Goal: Task Accomplishment & Management: Manage account settings

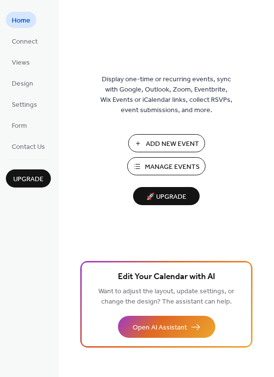
click at [156, 168] on span "Manage Events" at bounding box center [172, 167] width 55 height 10
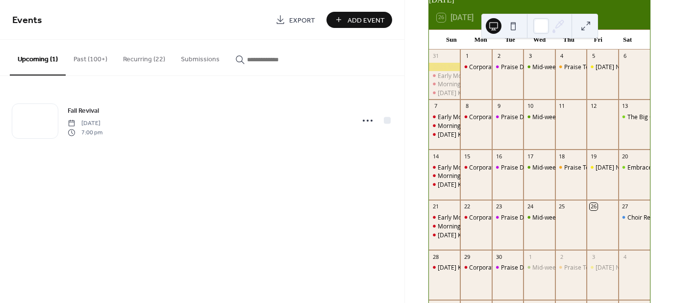
scroll to position [98, 0]
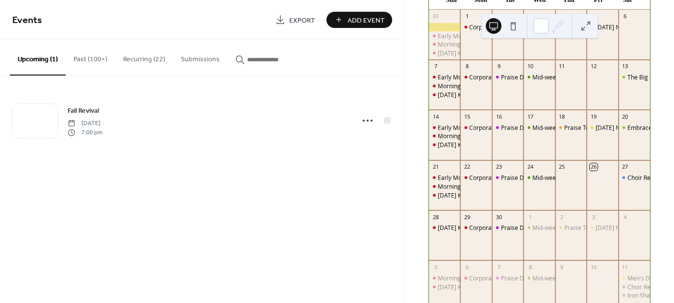
click at [149, 60] on button "Recurring (22)" at bounding box center [144, 57] width 58 height 35
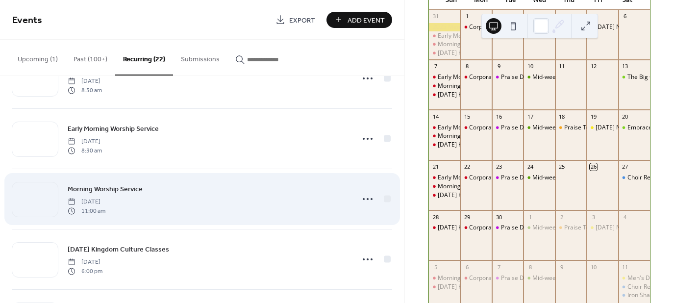
scroll to position [343, 0]
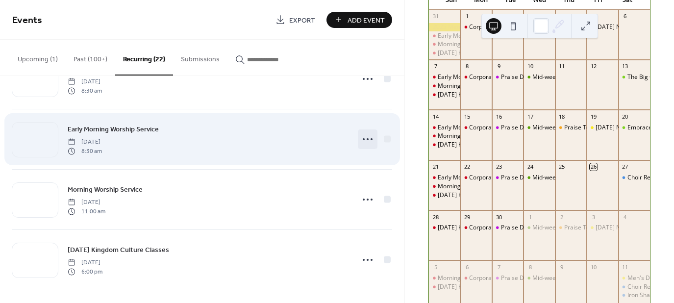
click at [367, 139] on circle at bounding box center [368, 139] width 2 height 2
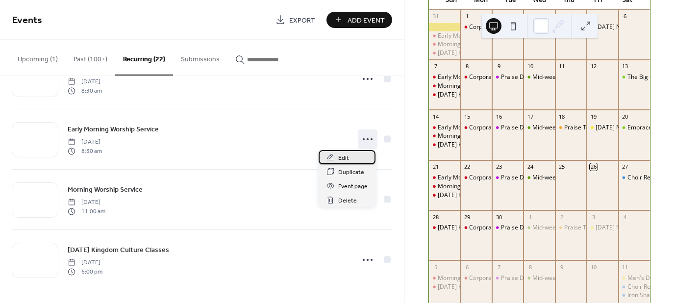
click at [342, 159] on span "Edit" at bounding box center [343, 158] width 11 height 10
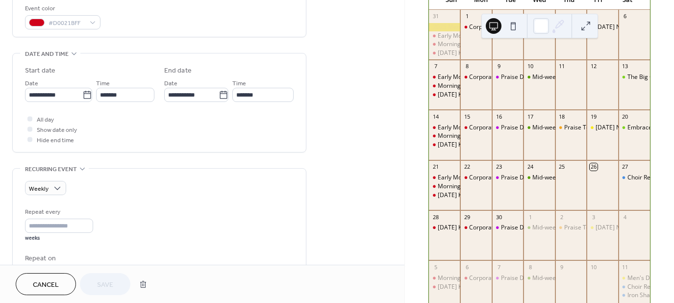
scroll to position [343, 0]
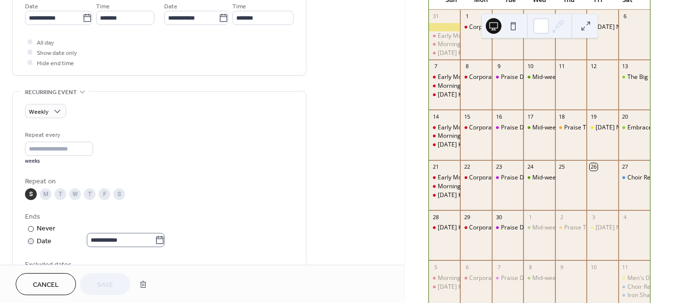
click at [162, 240] on icon at bounding box center [160, 240] width 10 height 10
click at [155, 240] on input "**********" at bounding box center [121, 240] width 68 height 14
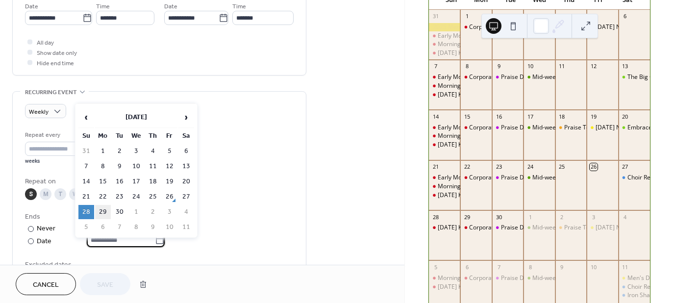
click at [101, 205] on td "29" at bounding box center [103, 212] width 16 height 14
type input "**********"
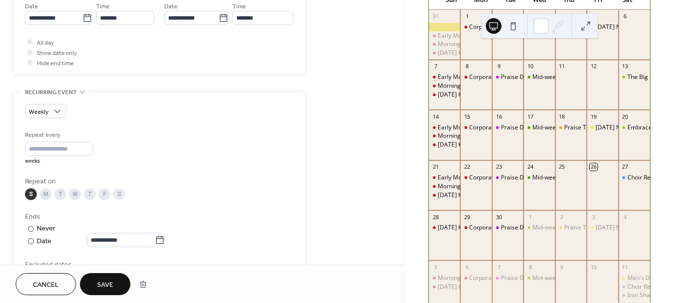
click at [110, 283] on span "Save" at bounding box center [105, 285] width 16 height 10
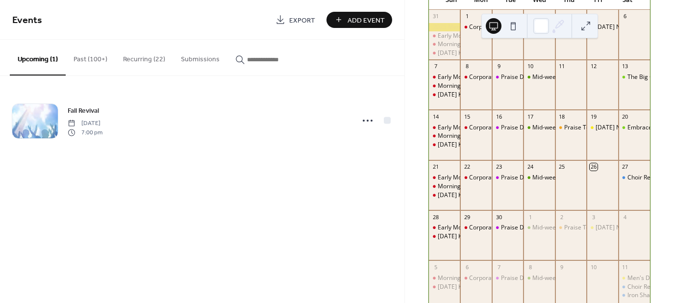
click at [149, 57] on button "Recurring (22)" at bounding box center [144, 57] width 58 height 35
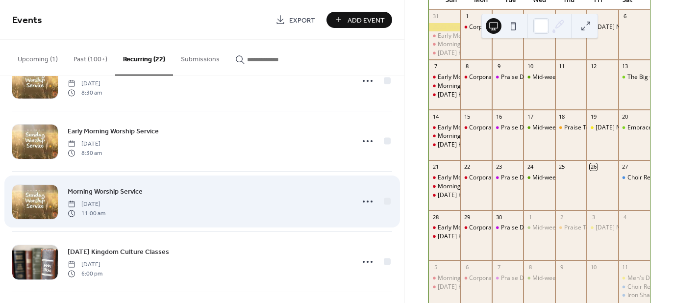
scroll to position [343, 0]
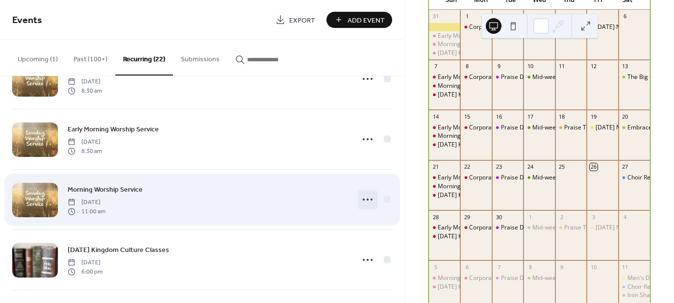
click at [362, 198] on icon at bounding box center [368, 200] width 16 height 16
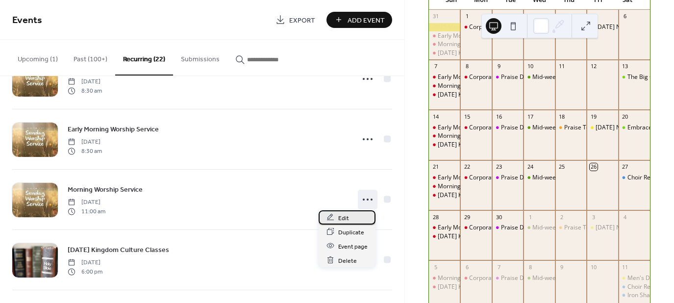
click at [343, 216] on span "Edit" at bounding box center [343, 218] width 11 height 10
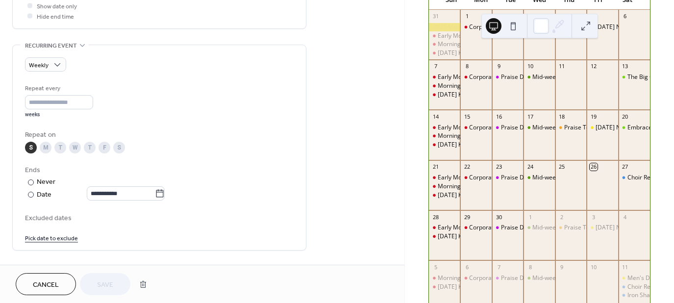
scroll to position [392, 0]
click at [163, 188] on icon at bounding box center [160, 191] width 10 height 10
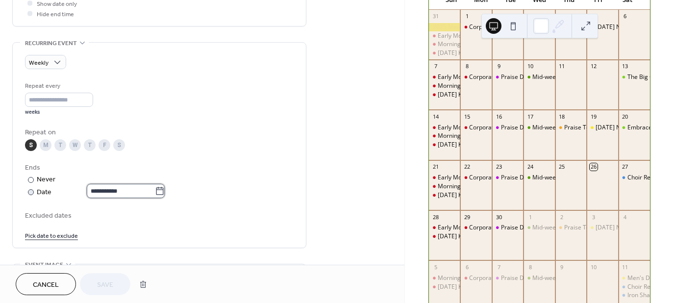
click at [155, 188] on input "**********" at bounding box center [121, 191] width 68 height 14
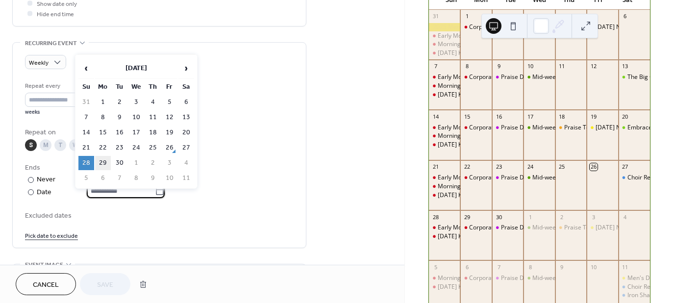
click at [103, 163] on td "29" at bounding box center [103, 163] width 16 height 14
type input "**********"
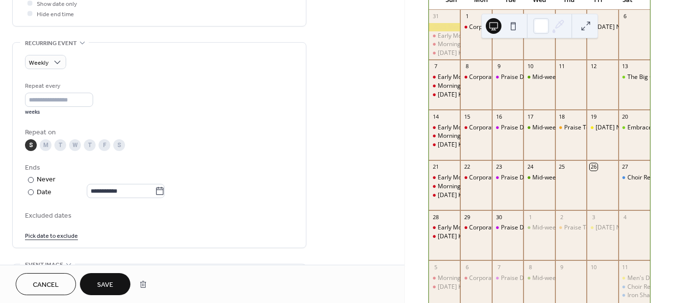
click at [105, 284] on span "Save" at bounding box center [105, 285] width 16 height 10
